Goal: Information Seeking & Learning: Learn about a topic

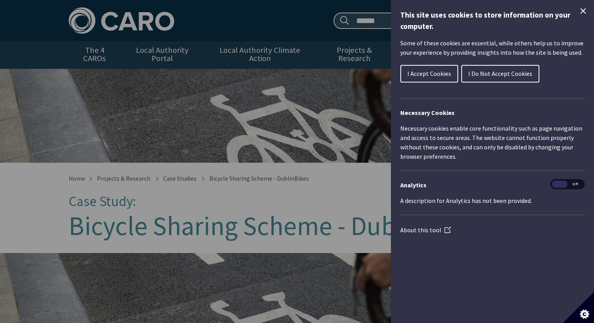
click at [584, 12] on icon "Close Cookie Control" at bounding box center [582, 10] width 5 height 5
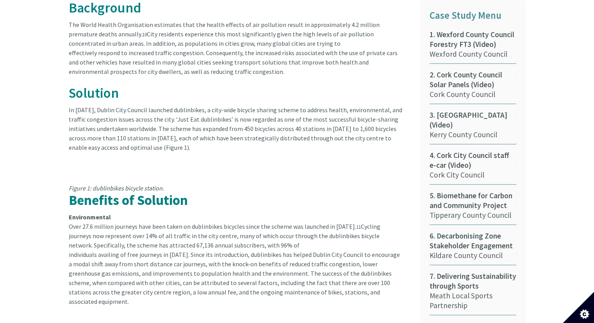
scroll to position [417, 0]
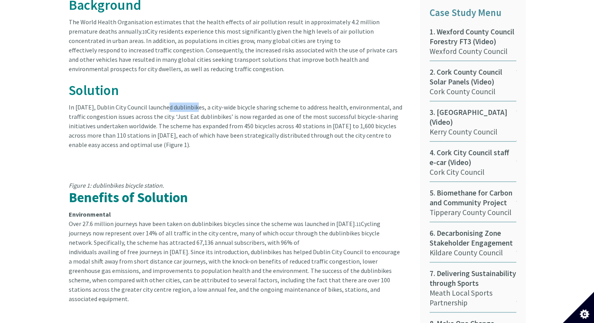
drag, startPoint x: 166, startPoint y: 100, endPoint x: 195, endPoint y: 100, distance: 29.7
click at [195, 100] on article "Background The World Health Organisation estimates that the health effects of a…" at bounding box center [239, 188] width 340 height 380
click at [235, 105] on article "Background The World Health Organisation estimates that the health effects of a…" at bounding box center [239, 188] width 340 height 380
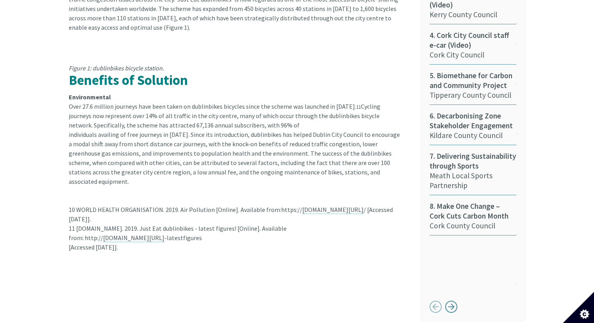
scroll to position [533, 0]
drag, startPoint x: 332, startPoint y: 100, endPoint x: 345, endPoint y: 100, distance: 12.9
click at [345, 100] on article "Background The World Health Organisation estimates that the health effects of a…" at bounding box center [239, 71] width 340 height 380
drag, startPoint x: 124, startPoint y: 109, endPoint x: 137, endPoint y: 110, distance: 12.9
click at [137, 110] on article "Background The World Health Organisation estimates that the health effects of a…" at bounding box center [239, 71] width 340 height 380
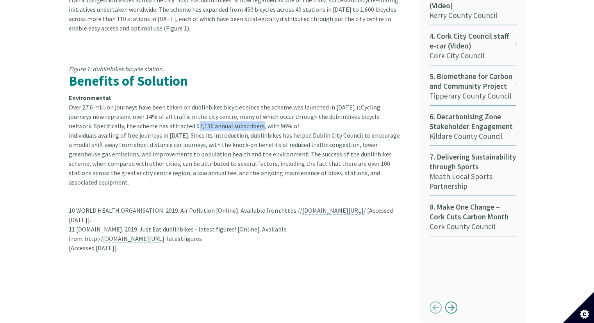
drag, startPoint x: 167, startPoint y: 118, endPoint x: 234, endPoint y: 118, distance: 66.4
click at [234, 118] on article "Background The World Health Organisation estimates that the health effects of a…" at bounding box center [239, 71] width 340 height 380
drag, startPoint x: 249, startPoint y: 118, endPoint x: 264, endPoint y: 118, distance: 14.9
click at [264, 118] on article "Background The World Health Organisation estimates that the health effects of a…" at bounding box center [239, 71] width 340 height 380
drag, startPoint x: 105, startPoint y: 125, endPoint x: 176, endPoint y: 128, distance: 71.5
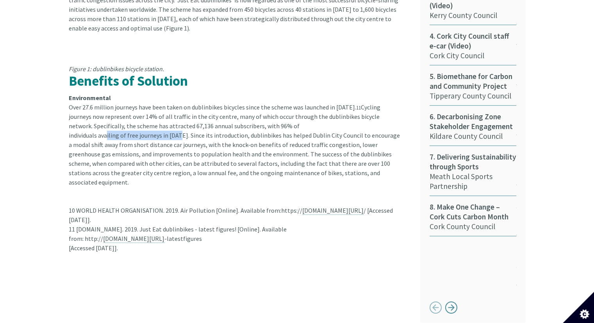
click at [176, 128] on article "Background The World Health Organisation estimates that the health effects of a…" at bounding box center [239, 71] width 340 height 380
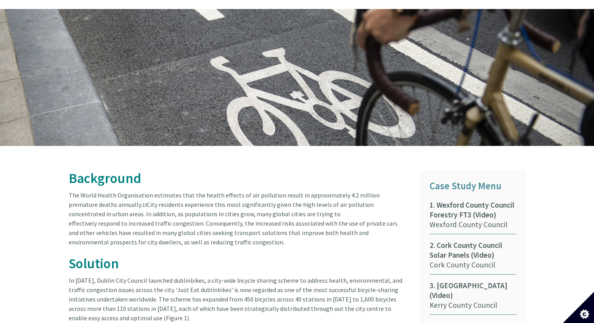
scroll to position [229, 0]
